Goal: Task Accomplishment & Management: Use online tool/utility

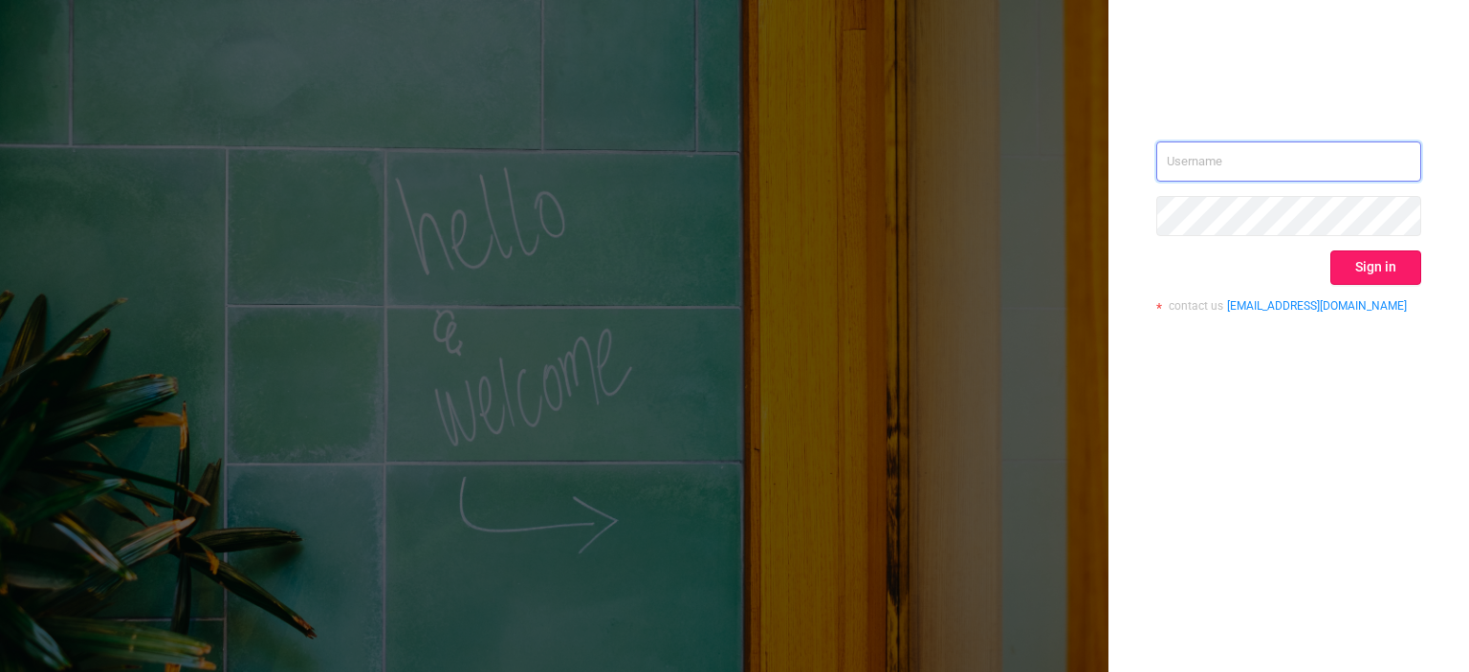
type input "[EMAIL_ADDRESS][DOMAIN_NAME]"
click at [1369, 267] on button "Sign in" at bounding box center [1375, 268] width 91 height 34
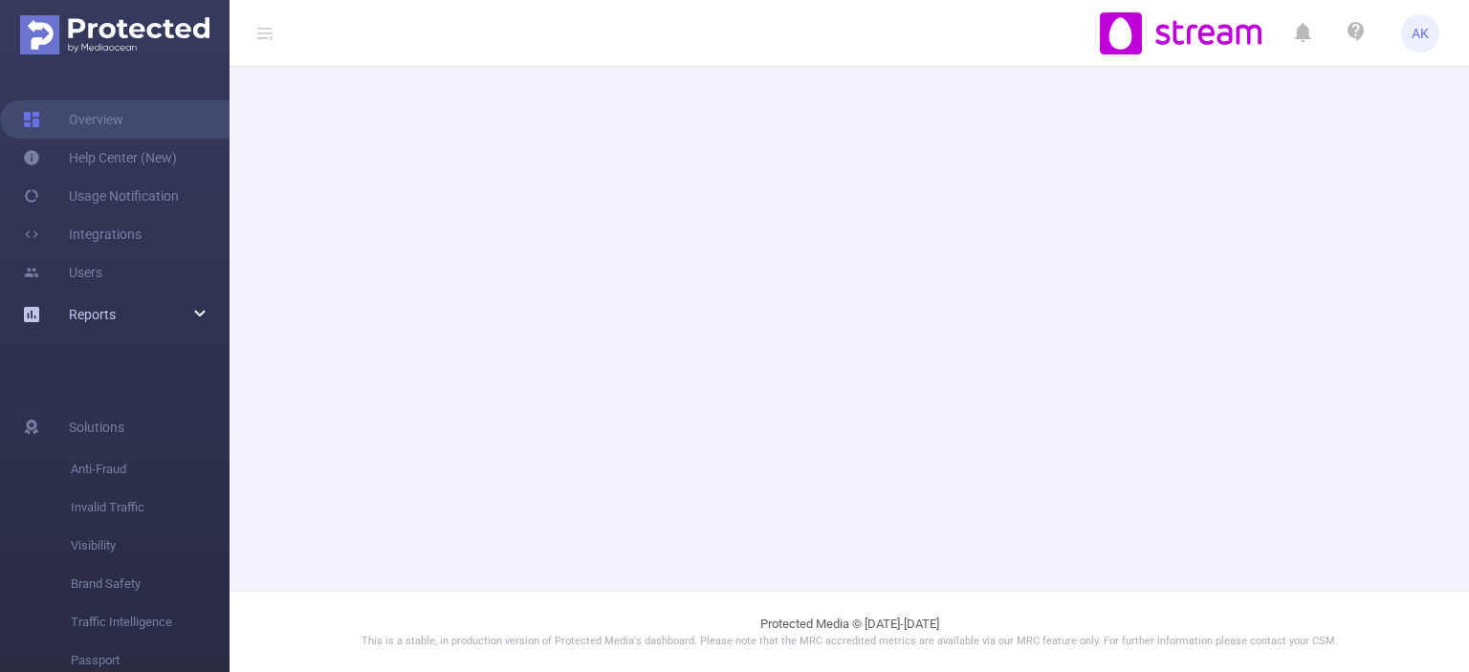
click at [203, 318] on div "Reports" at bounding box center [115, 315] width 230 height 38
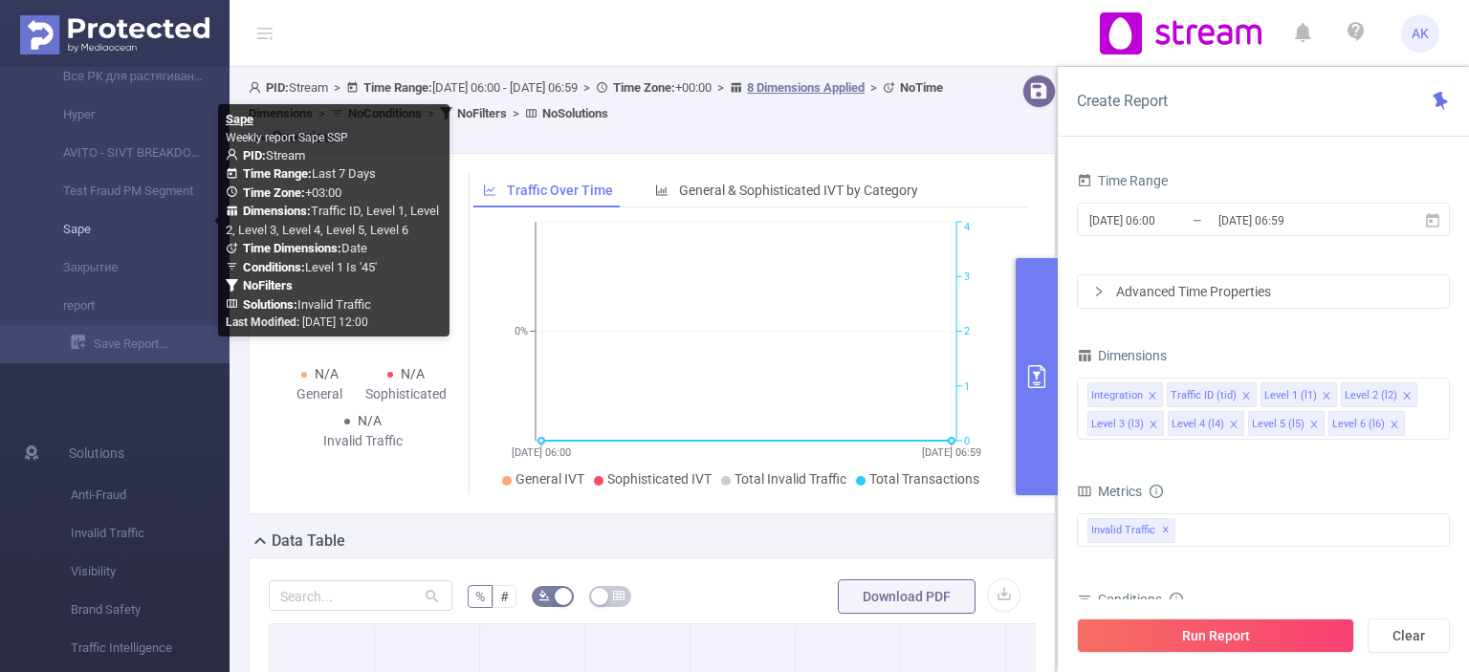
click at [96, 232] on link "Sape" at bounding box center [122, 229] width 168 height 38
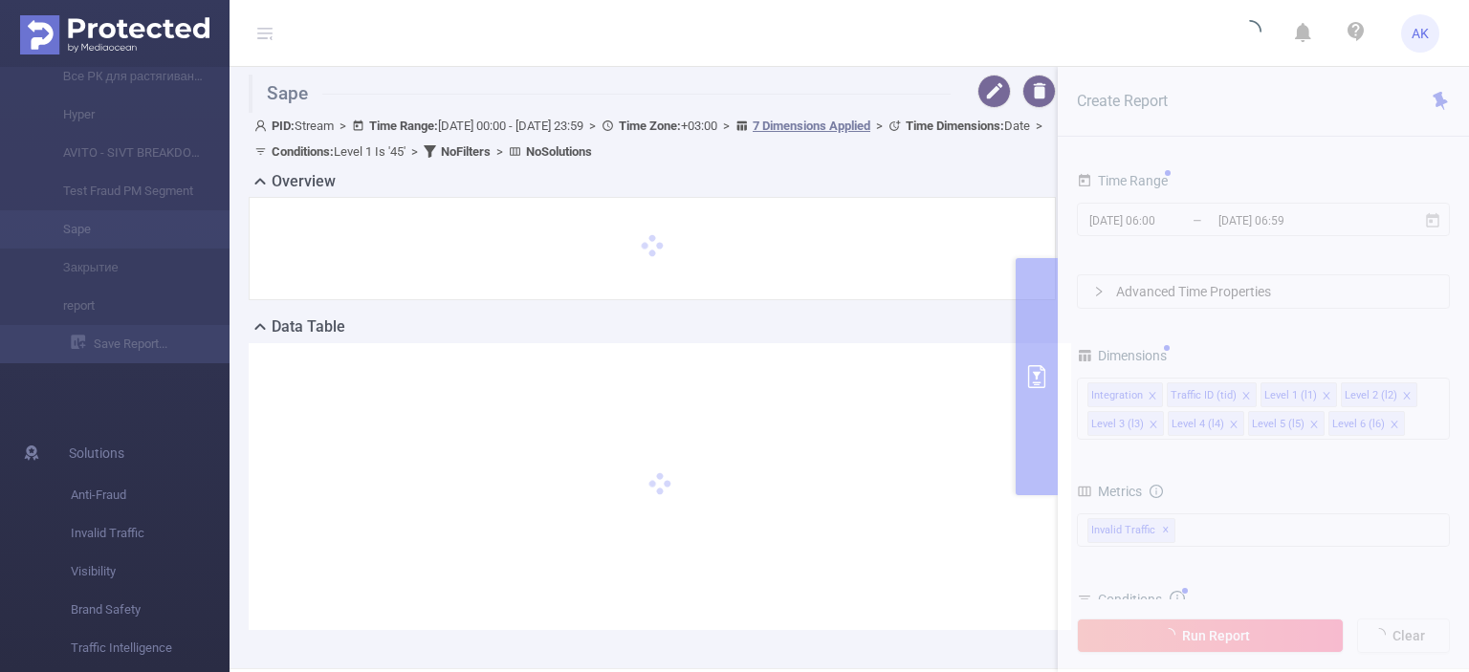
type input "[DATE] 00:00"
type input "[DATE] 23:59"
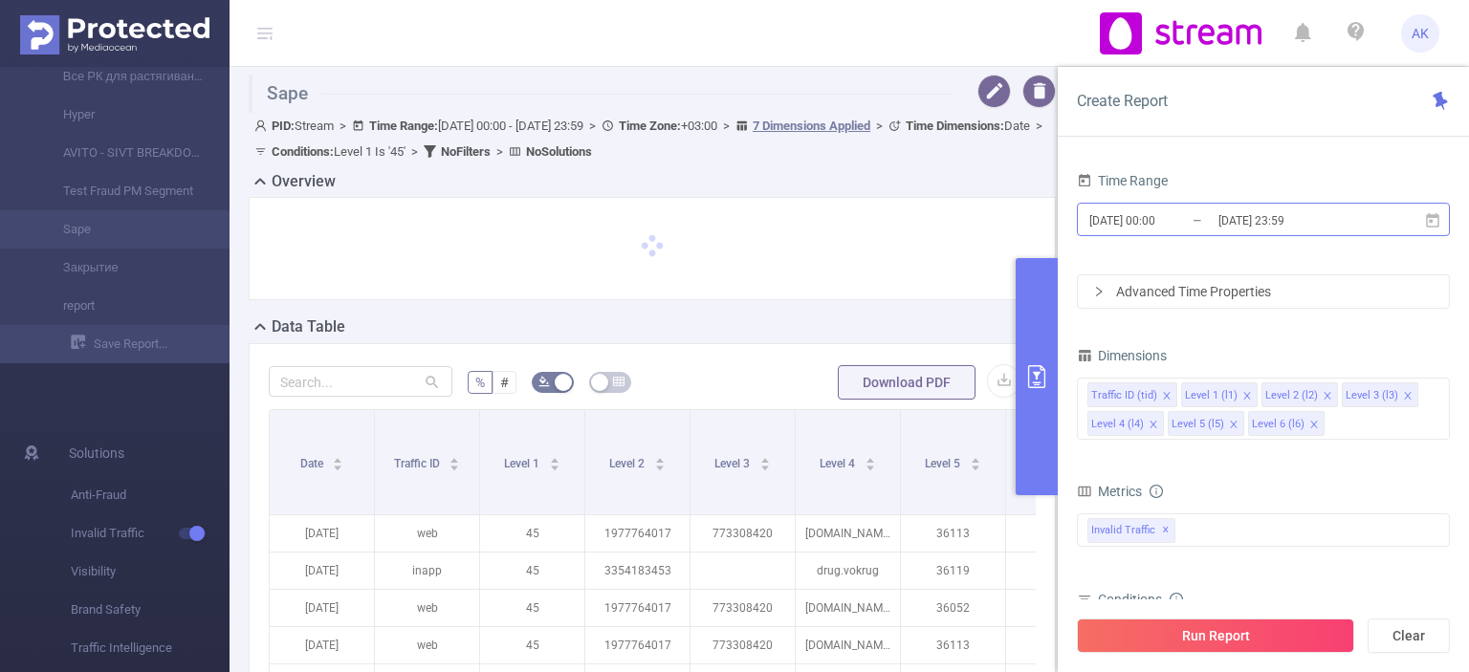
click at [1215, 217] on input "[DATE] 00:00" at bounding box center [1164, 221] width 155 height 26
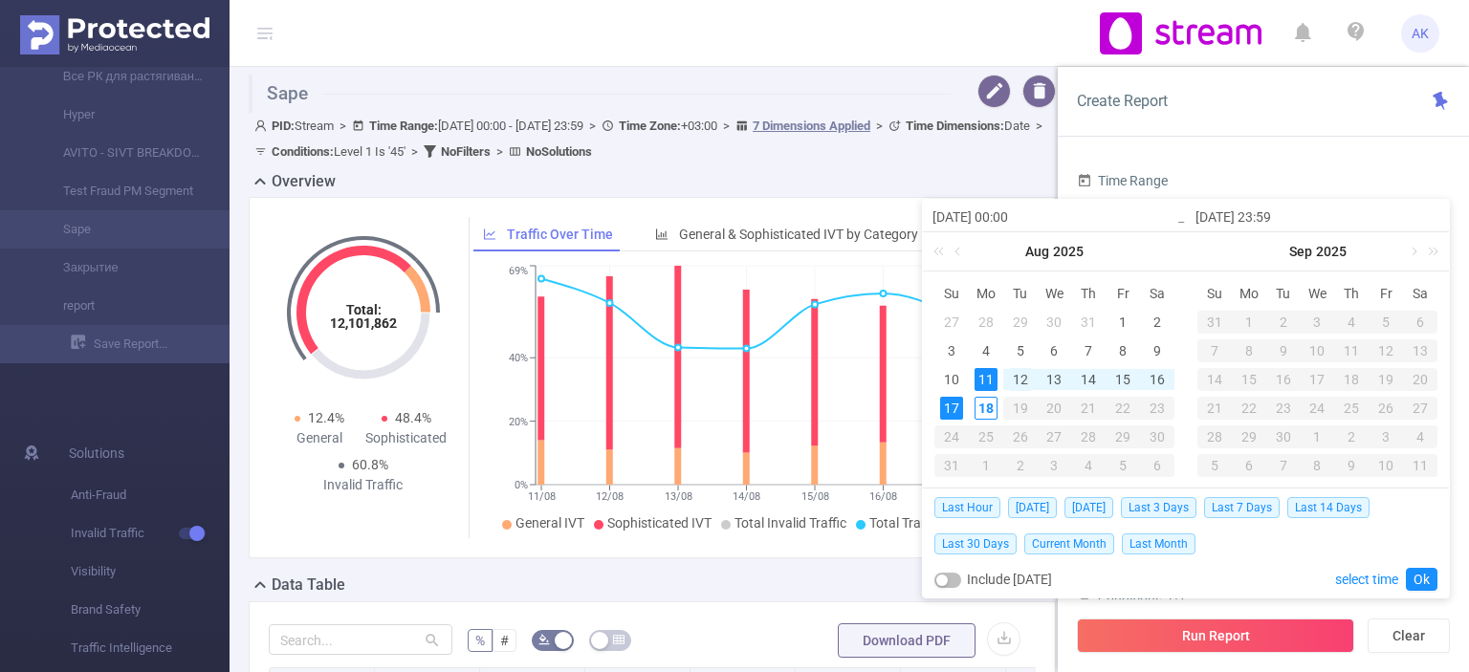
click at [1018, 381] on div "12" at bounding box center [1020, 379] width 23 height 23
click at [956, 409] on div "17" at bounding box center [951, 408] width 23 height 23
type input "[DATE] 00:00"
click at [1419, 575] on link "Ok" at bounding box center [1422, 579] width 32 height 23
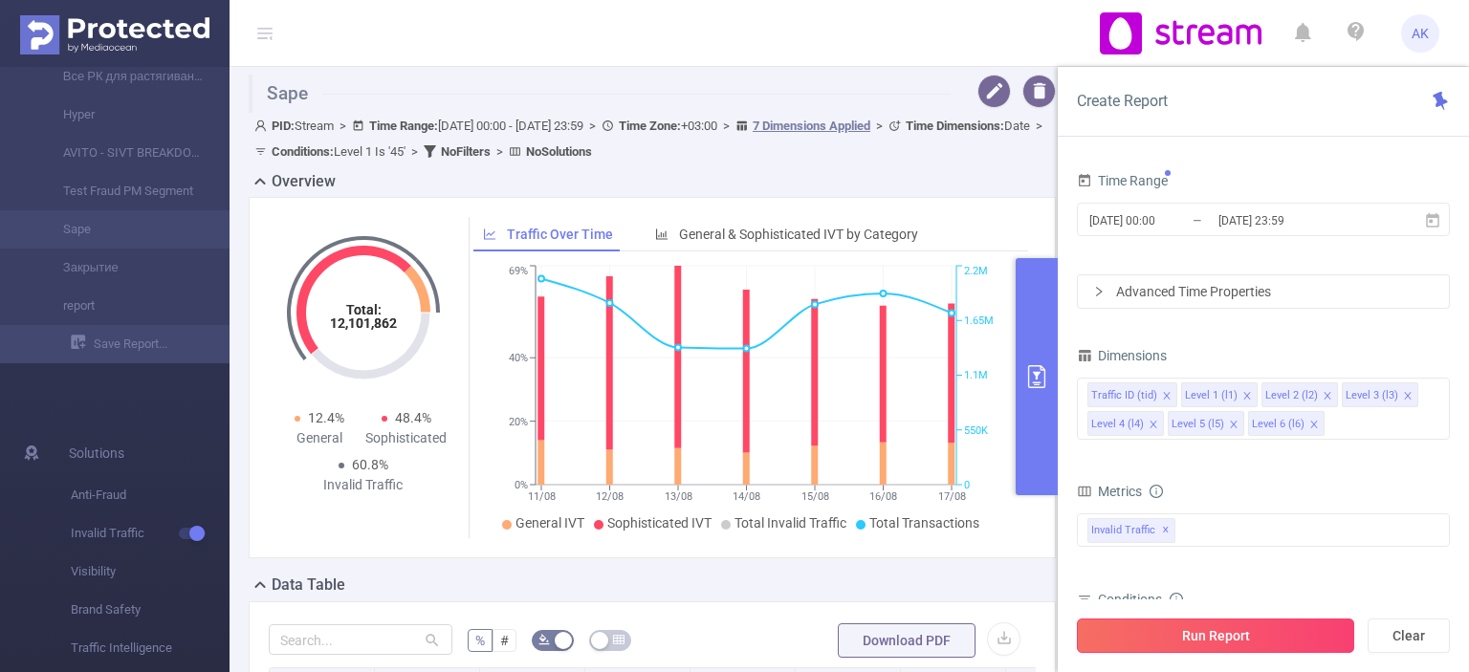
click at [1270, 632] on button "Run Report" at bounding box center [1215, 636] width 277 height 34
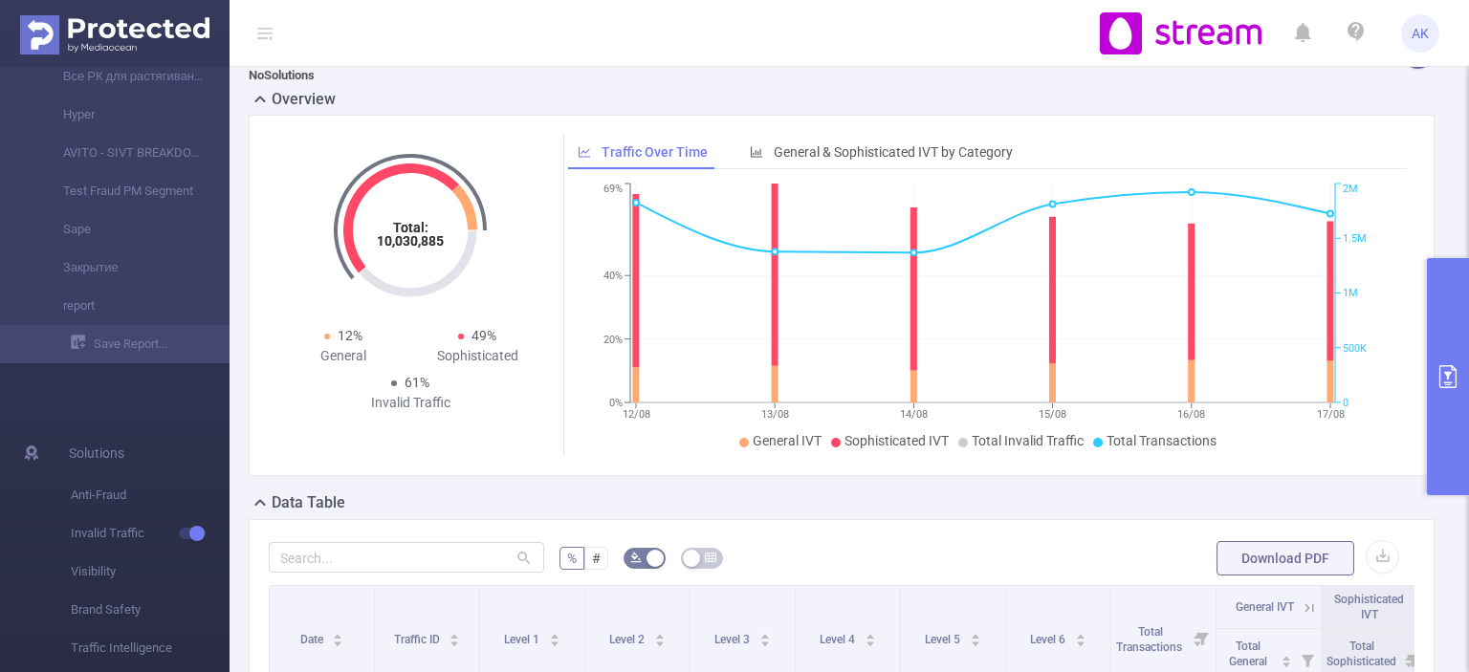
scroll to position [29, 0]
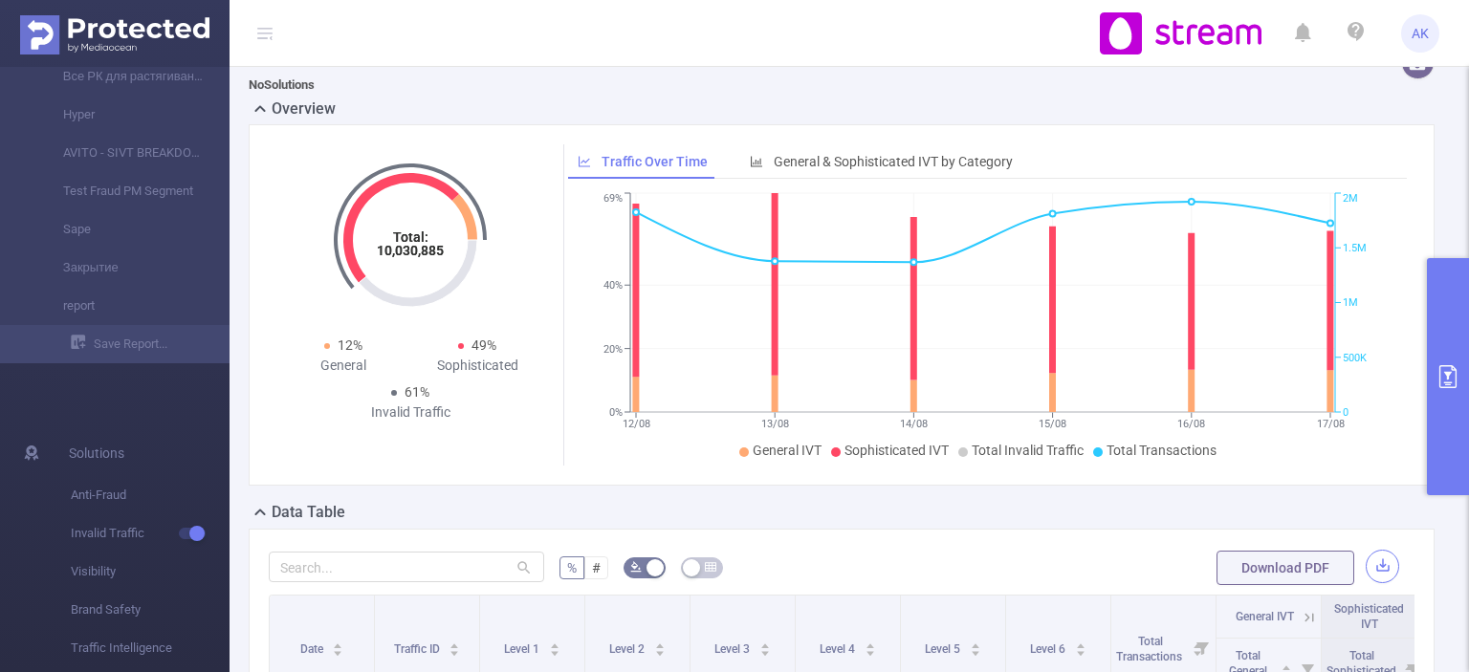
click at [1368, 565] on button "button" at bounding box center [1382, 566] width 33 height 33
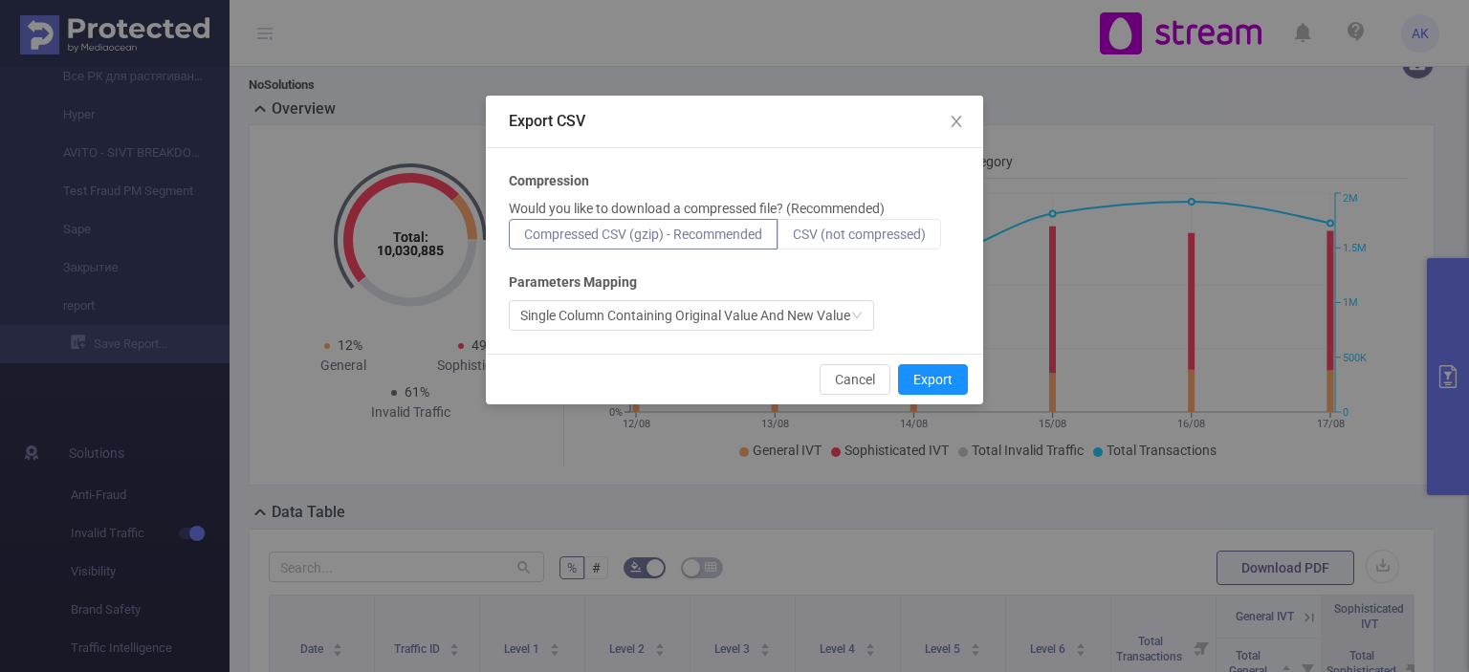
click at [868, 236] on span "CSV (not compressed)" at bounding box center [859, 234] width 133 height 15
click at [793, 239] on input "CSV (not compressed)" at bounding box center [793, 239] width 0 height 0
click at [922, 370] on button "Export" at bounding box center [933, 379] width 70 height 31
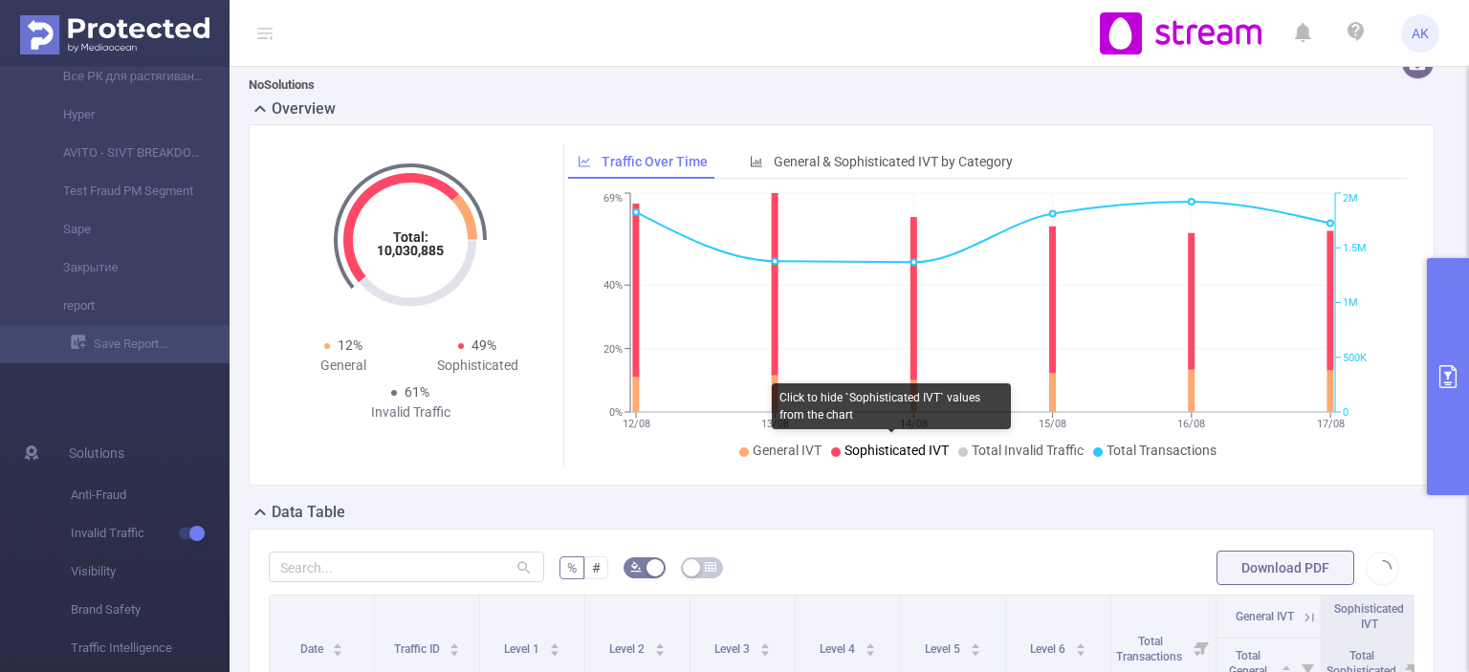
click at [852, 451] on span "Sophisticated IVT" at bounding box center [897, 450] width 104 height 15
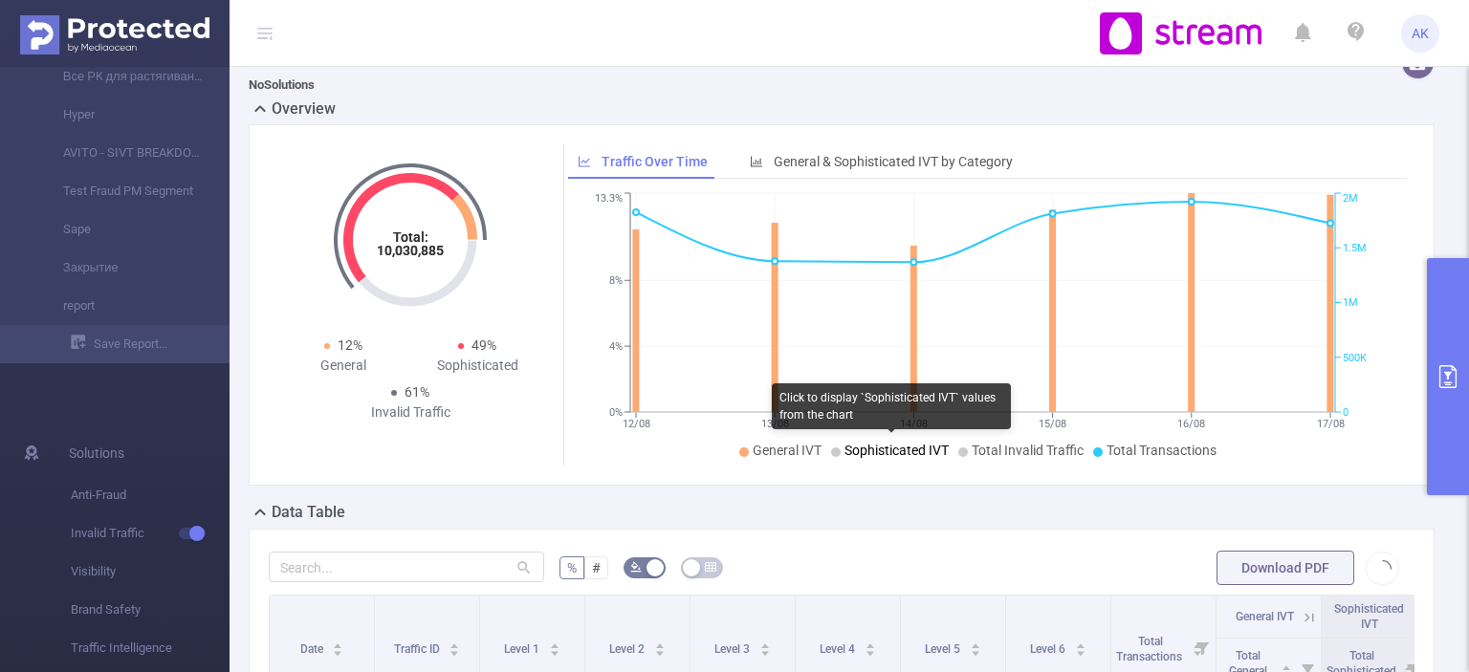
click at [853, 444] on span "Sophisticated IVT" at bounding box center [897, 450] width 104 height 15
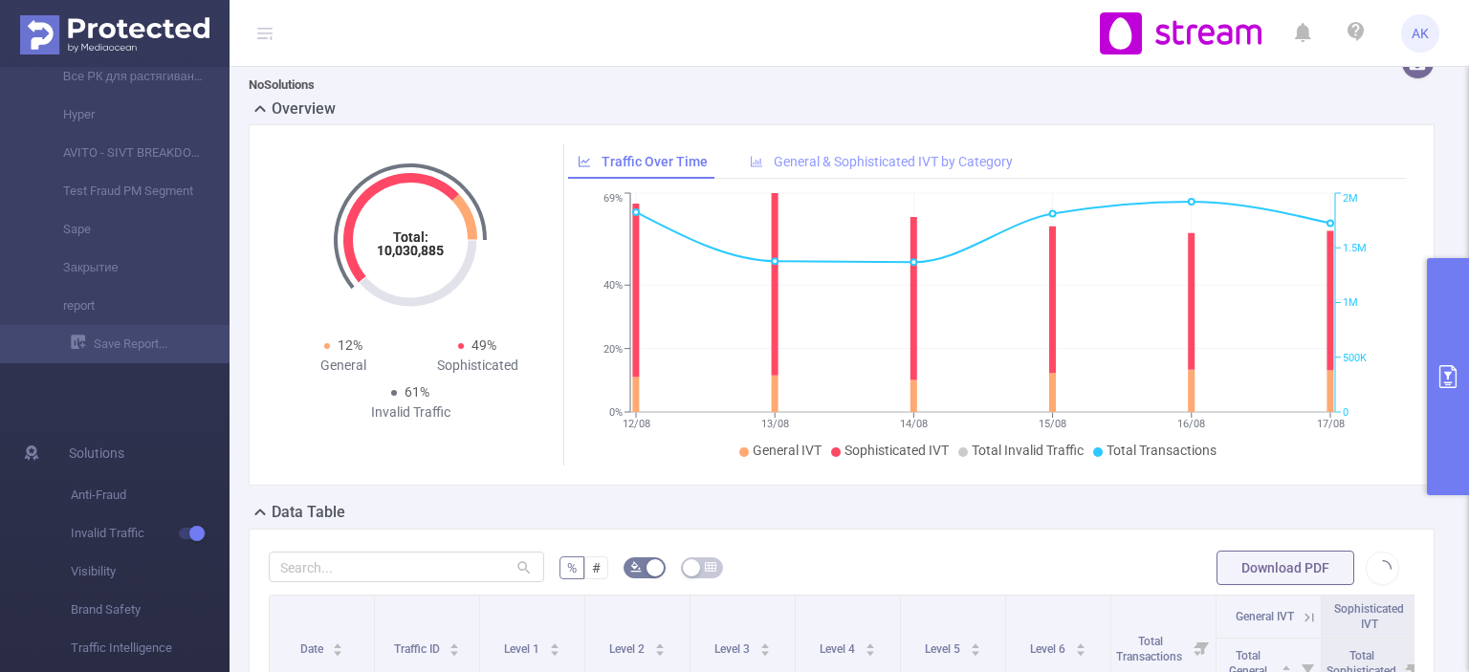
click at [834, 167] on span "General & Sophisticated IVT by Category" at bounding box center [893, 161] width 239 height 15
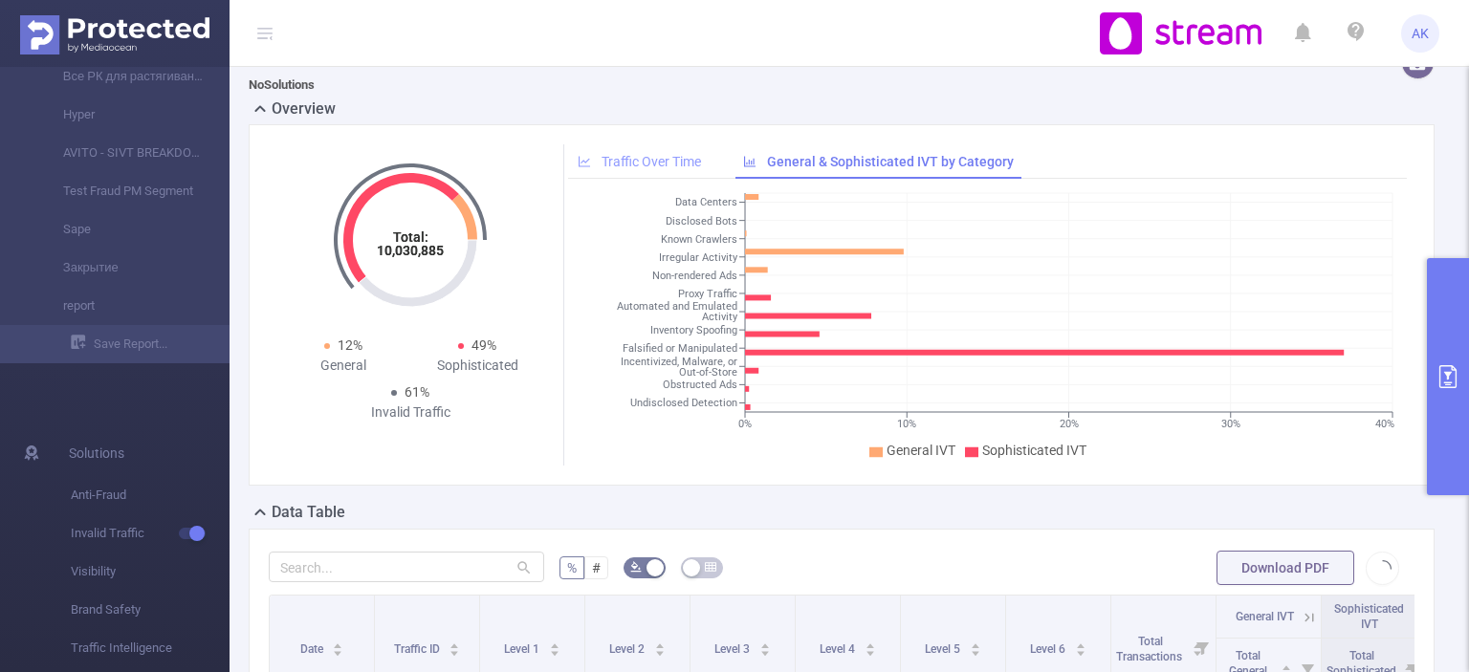
click at [660, 161] on span "Traffic Over Time" at bounding box center [651, 161] width 99 height 15
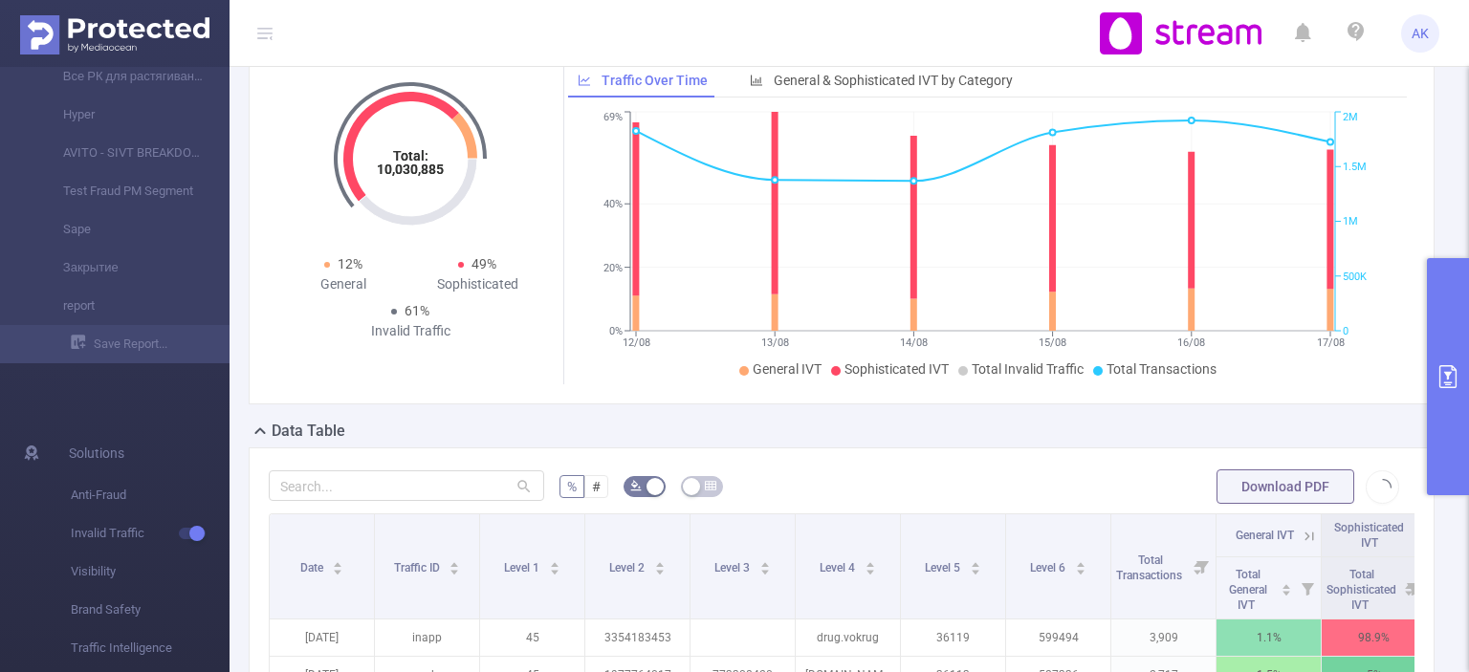
scroll to position [107, 0]
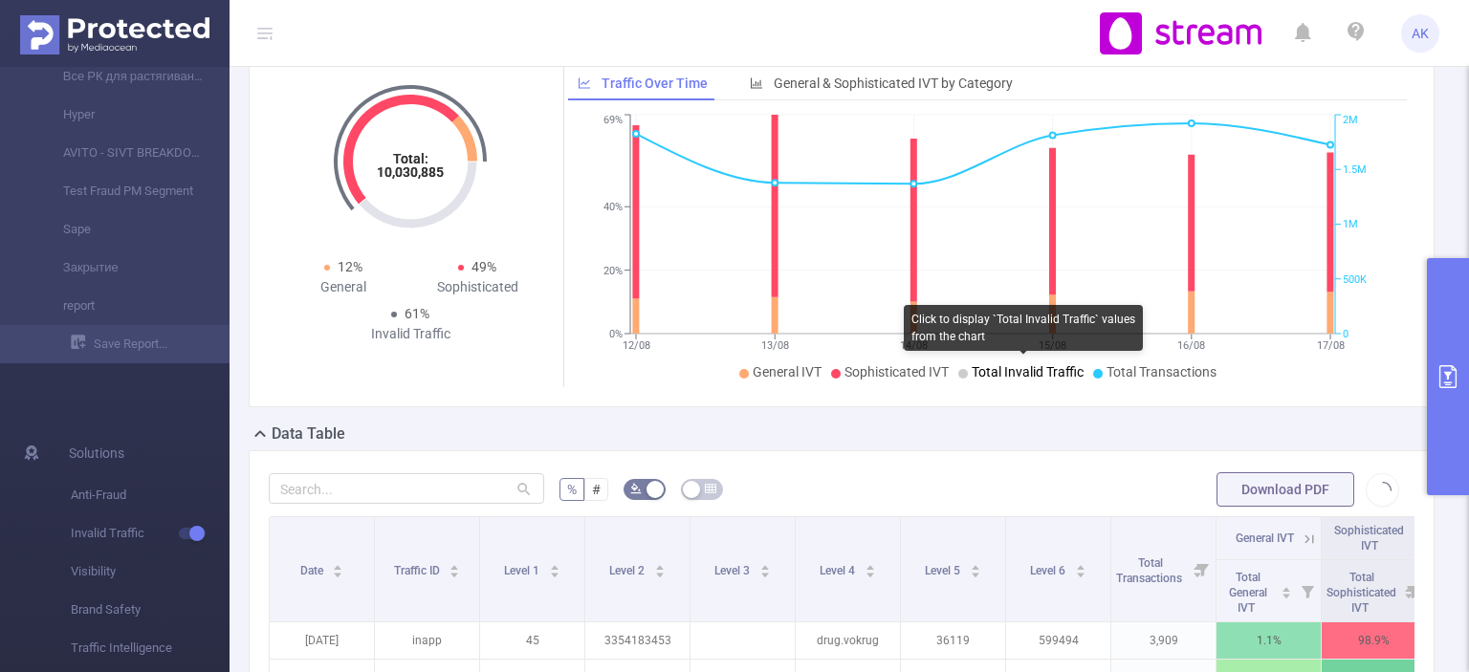
click at [1010, 366] on span "Total Invalid Traffic" at bounding box center [1028, 371] width 112 height 15
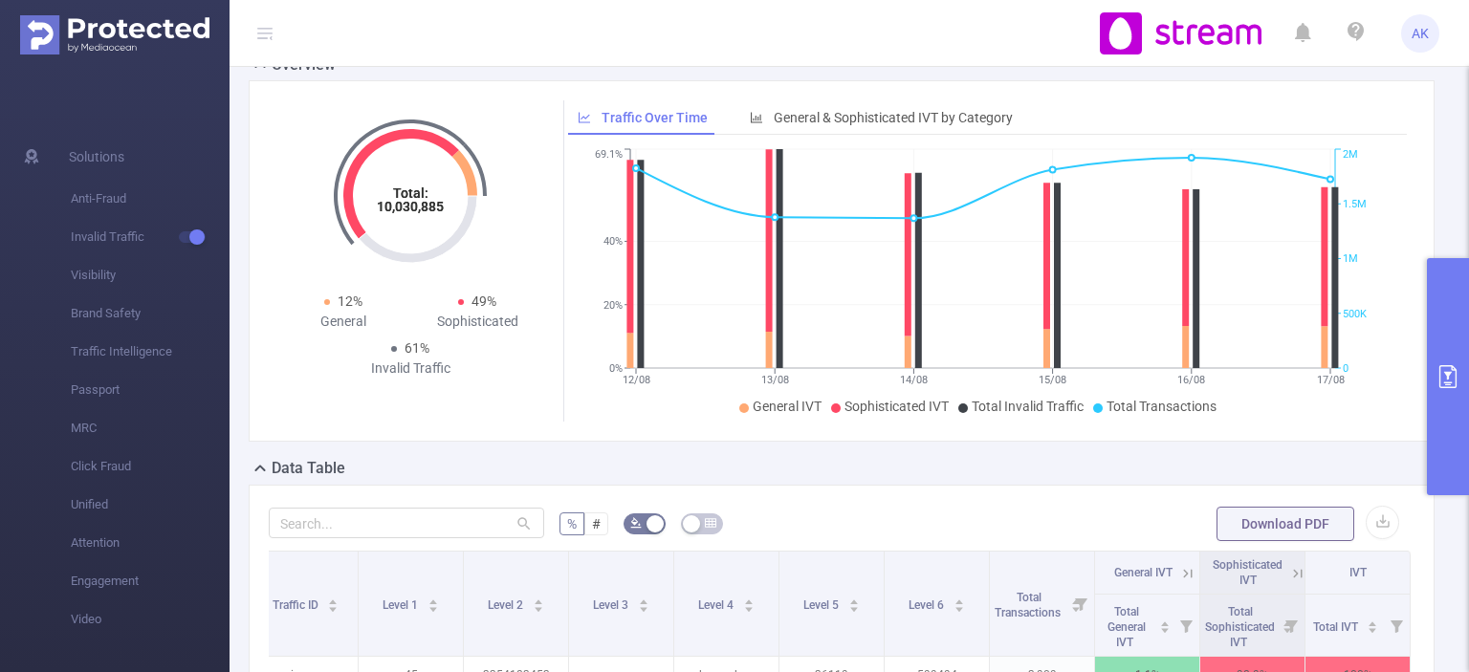
scroll to position [0, 0]
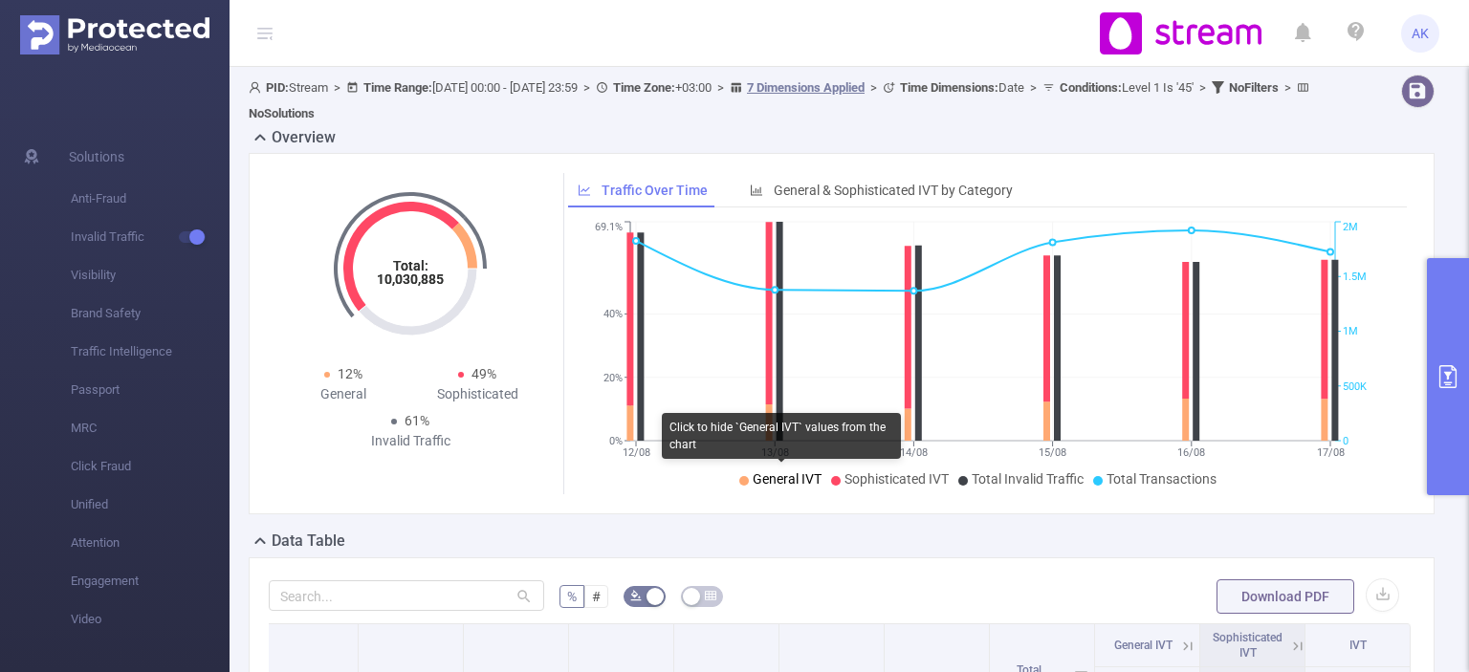
click at [780, 474] on span "General IVT" at bounding box center [787, 479] width 69 height 15
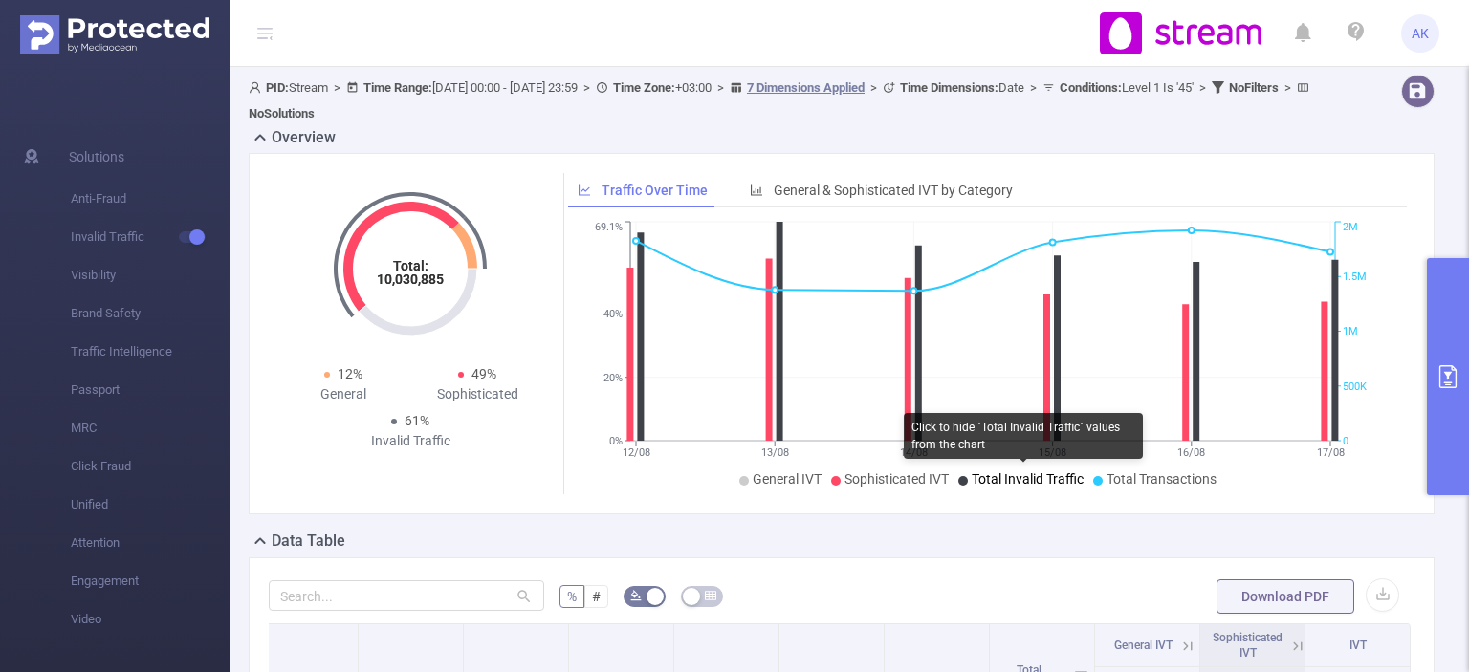
click at [999, 482] on span "Total Invalid Traffic" at bounding box center [1028, 479] width 112 height 15
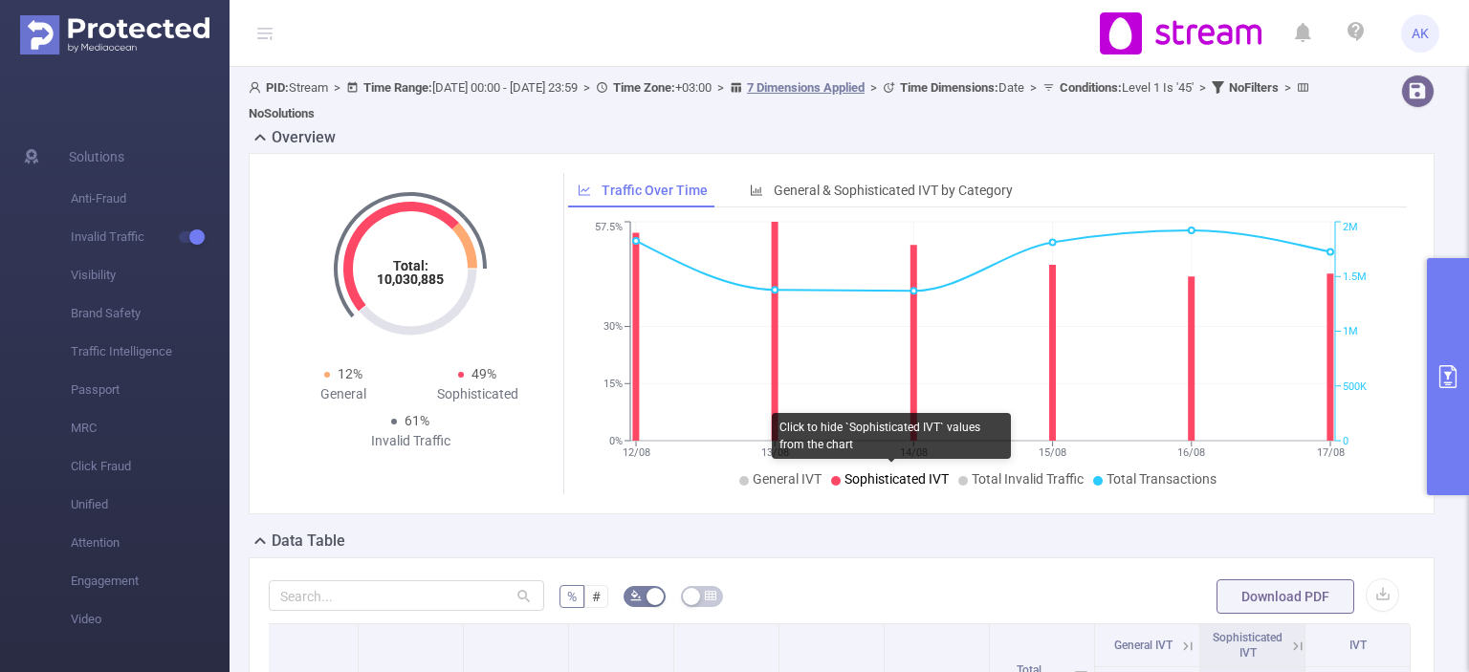
click at [893, 483] on span "Sophisticated IVT" at bounding box center [897, 479] width 104 height 15
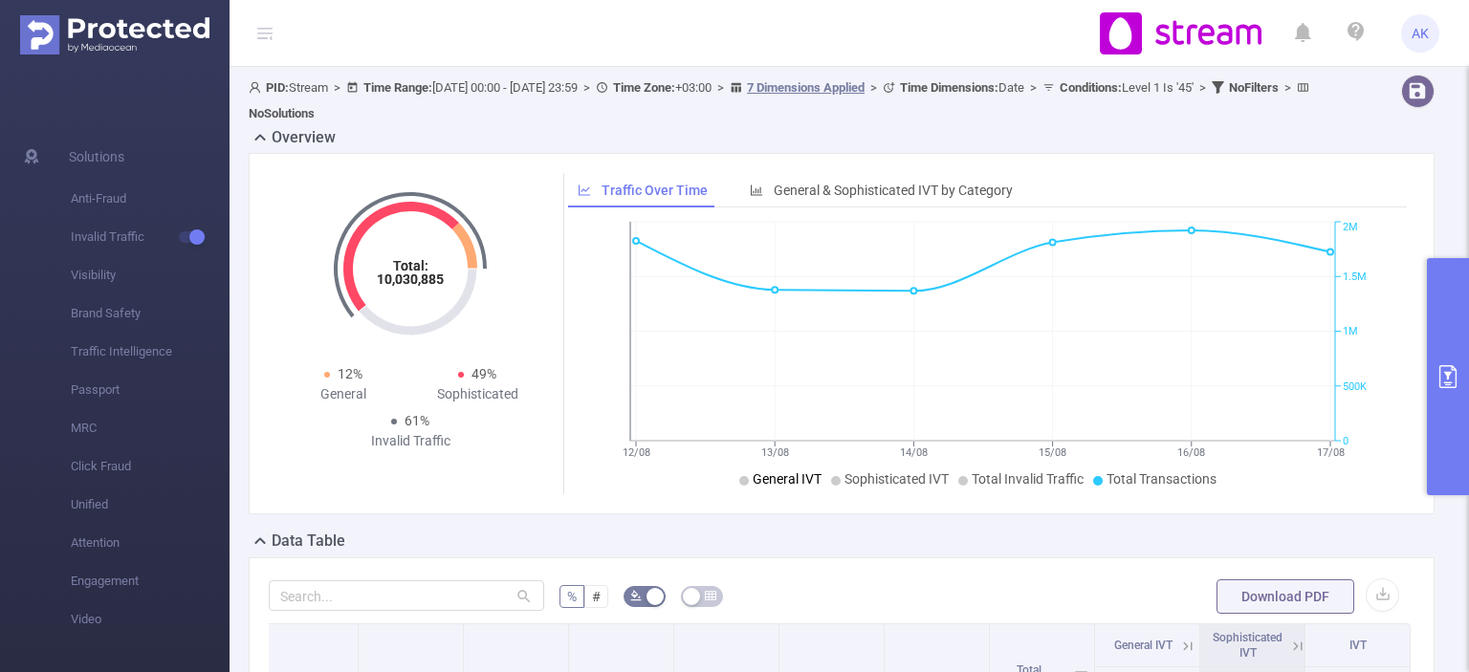
click at [797, 481] on span "General IVT" at bounding box center [787, 479] width 69 height 15
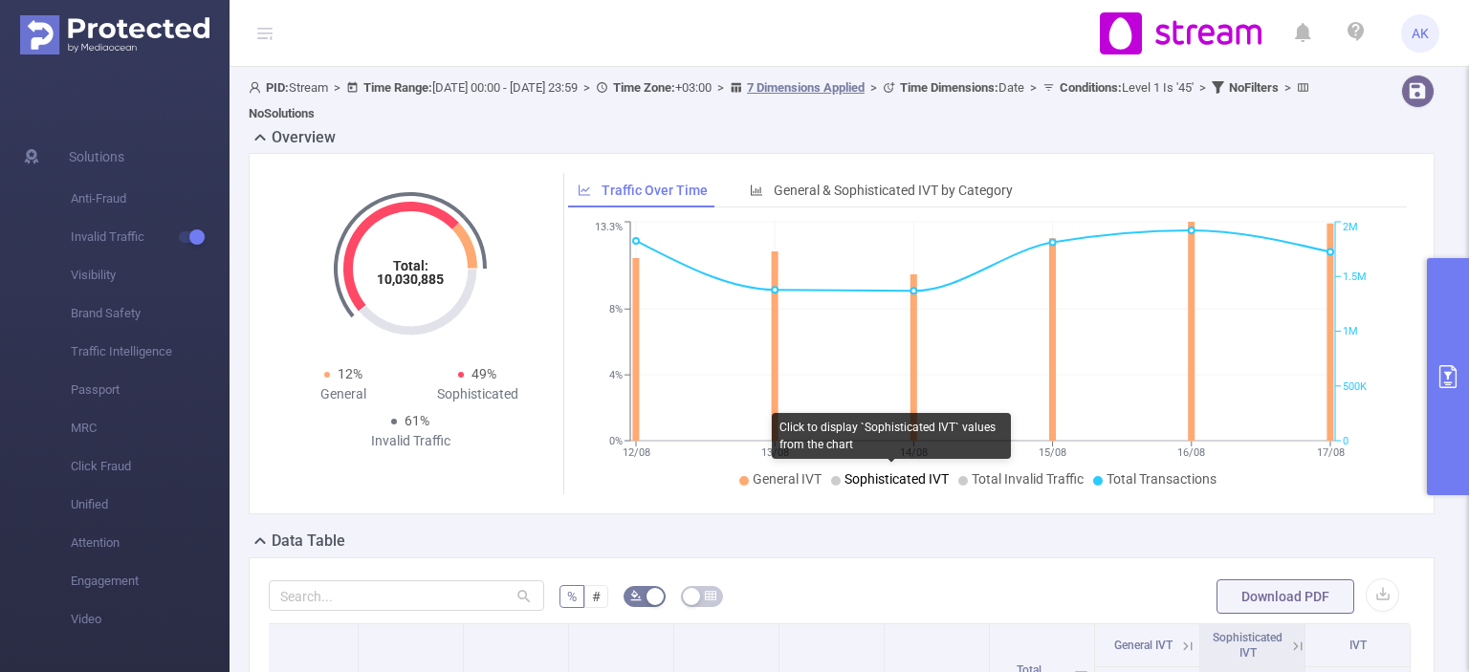
click at [868, 481] on span "Sophisticated IVT" at bounding box center [897, 479] width 104 height 15
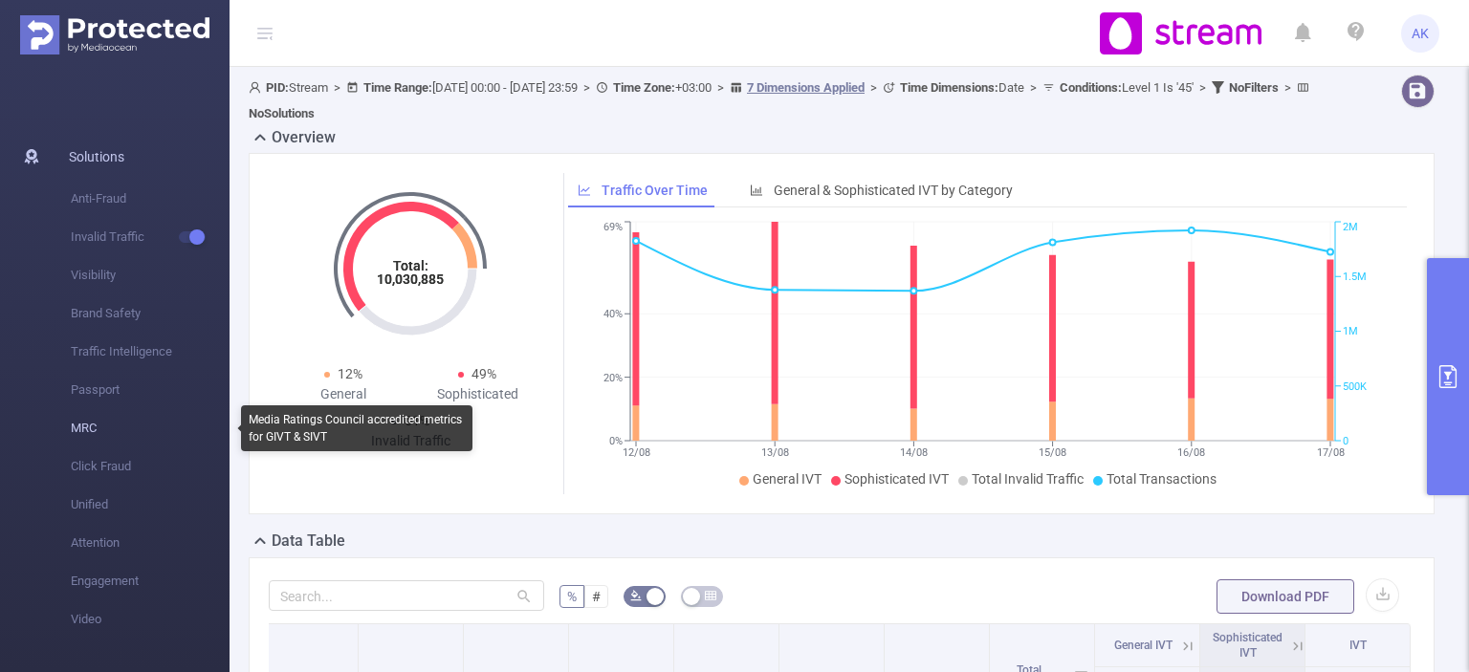
click at [167, 428] on span "MRC" at bounding box center [150, 428] width 159 height 38
